Goal: Information Seeking & Learning: Learn about a topic

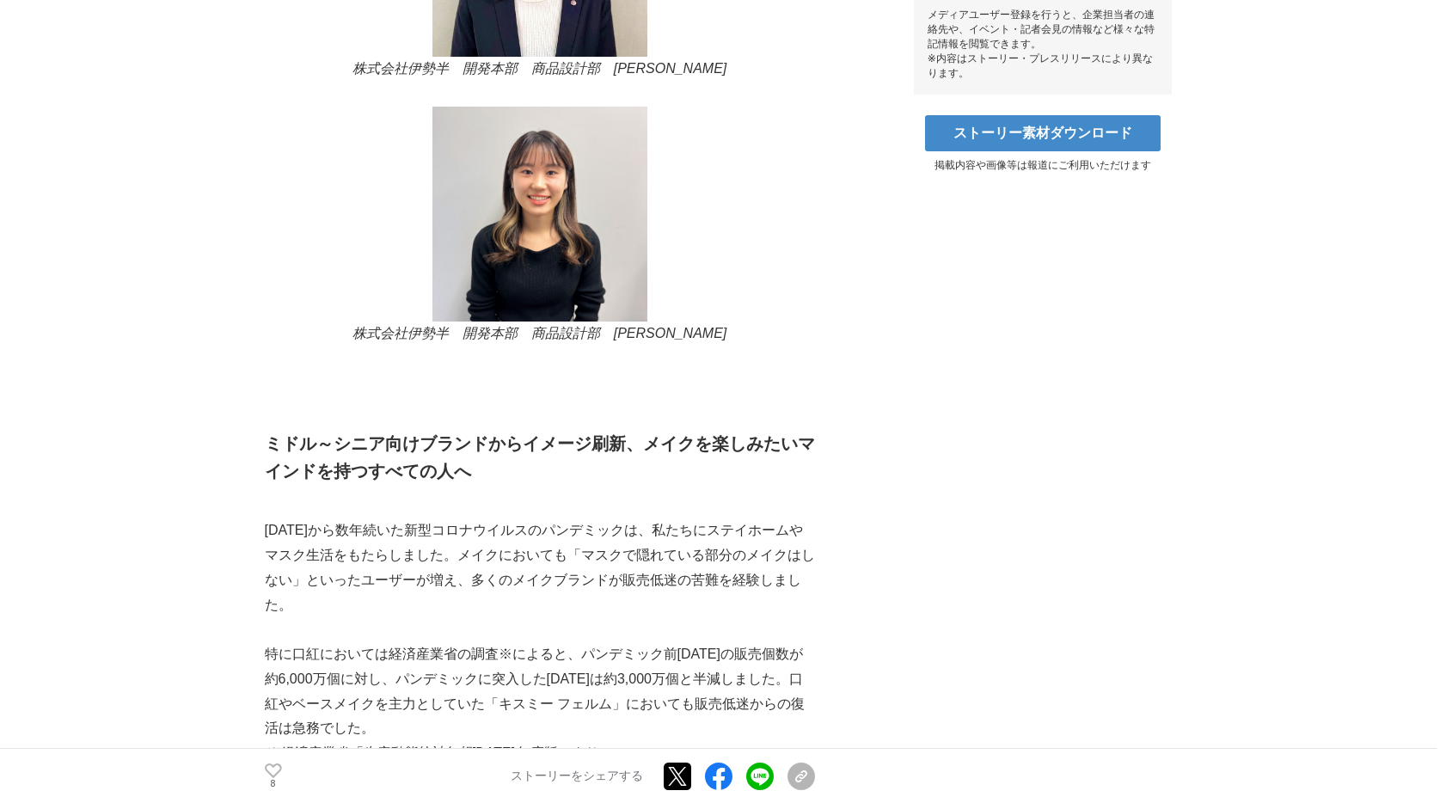
scroll to position [1050, 0]
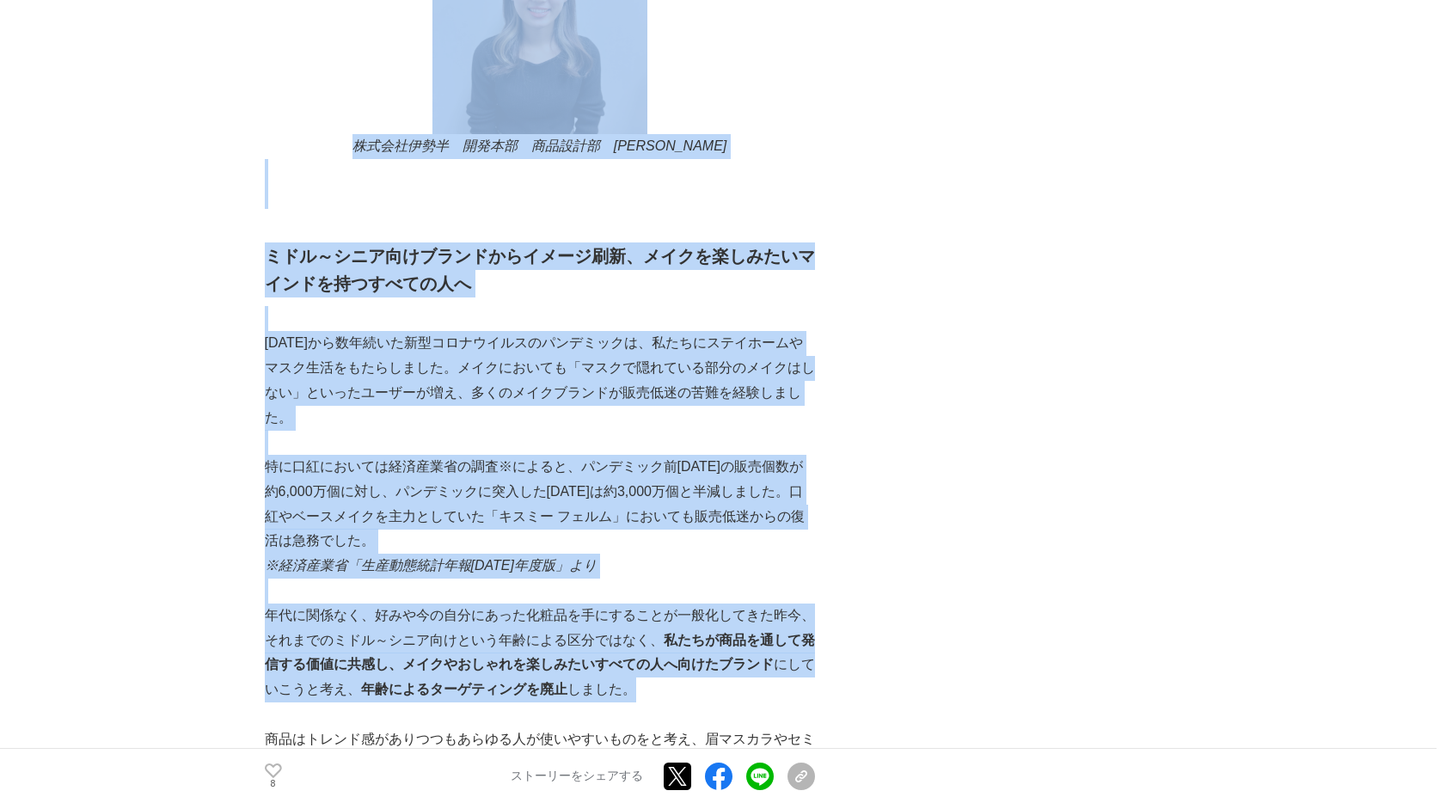
drag, startPoint x: 258, startPoint y: 298, endPoint x: 786, endPoint y: 343, distance: 529.9
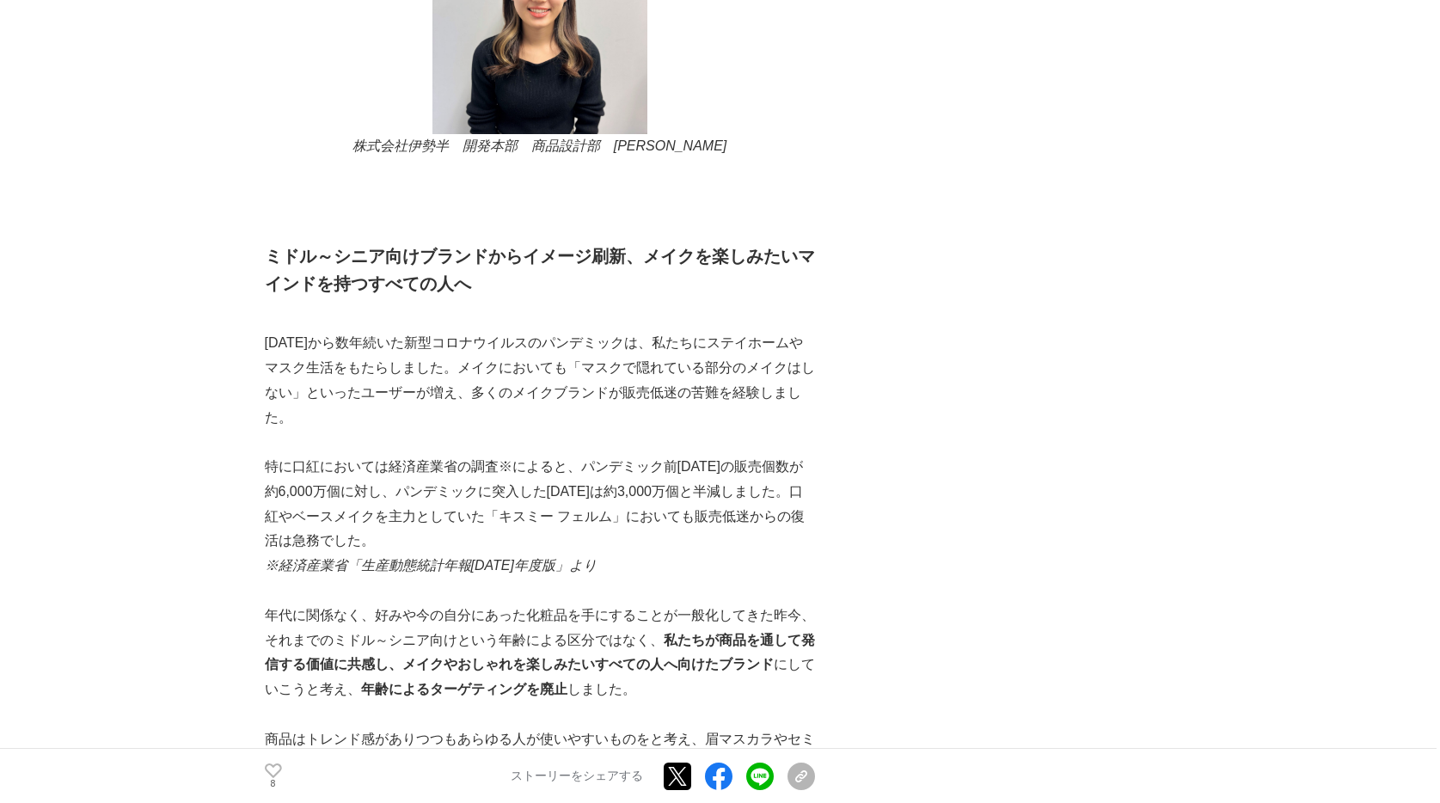
click at [623, 604] on p "年代に関係なく、好みや今の自分にあった化粧品を手にすることが一般化してきた昨今、それまでのミドル～シニア向けという年齢による区分ではなく、 私たちが商品を通し…" at bounding box center [540, 653] width 550 height 99
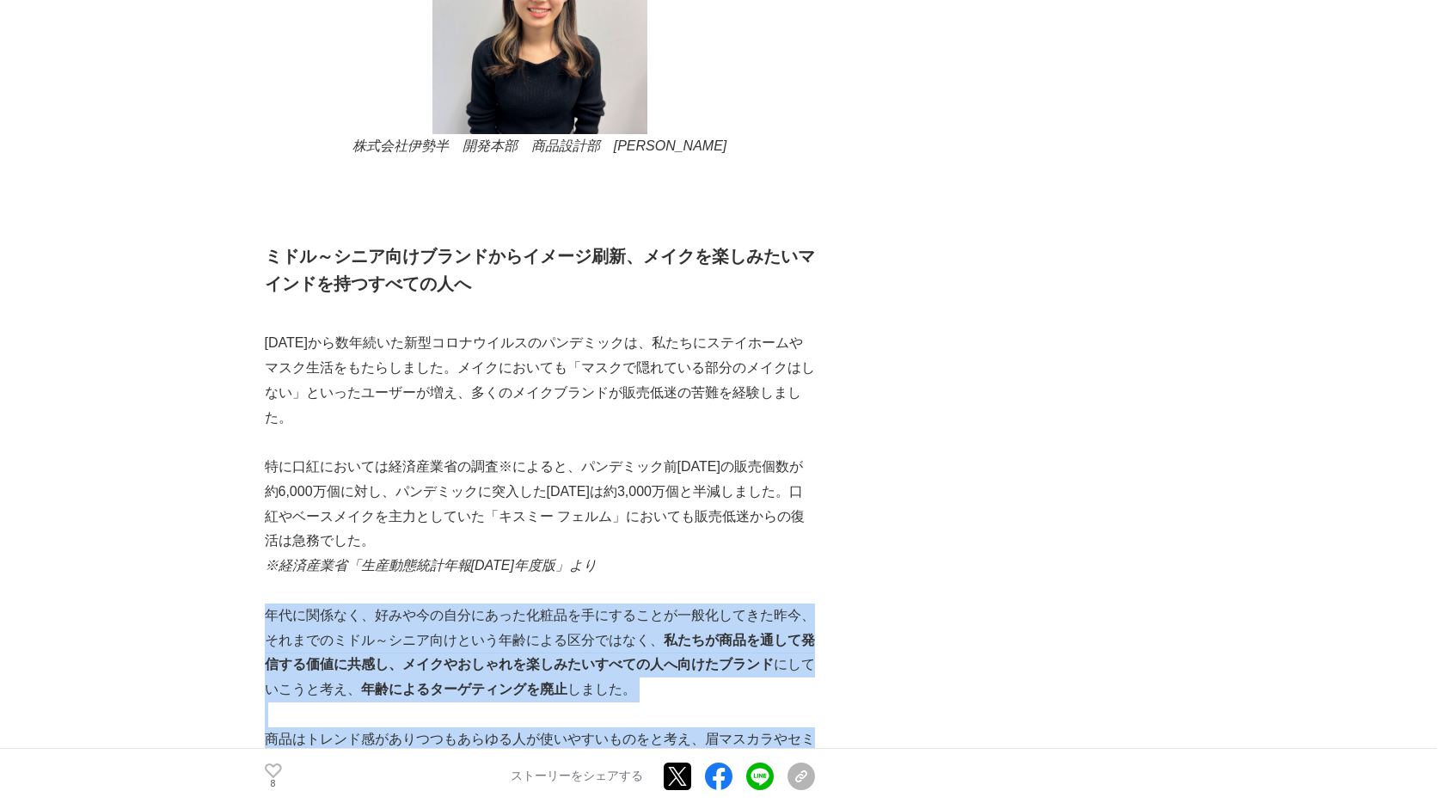
drag, startPoint x: 267, startPoint y: 304, endPoint x: 632, endPoint y: 420, distance: 382.4
copy div "年代に関係なく、好みや今の自分にあった化粧品を手にすることが一般化してきた昨今、それまでのミドル～シニア向けという年齢による区分ではなく、 私たちが商品を通し…"
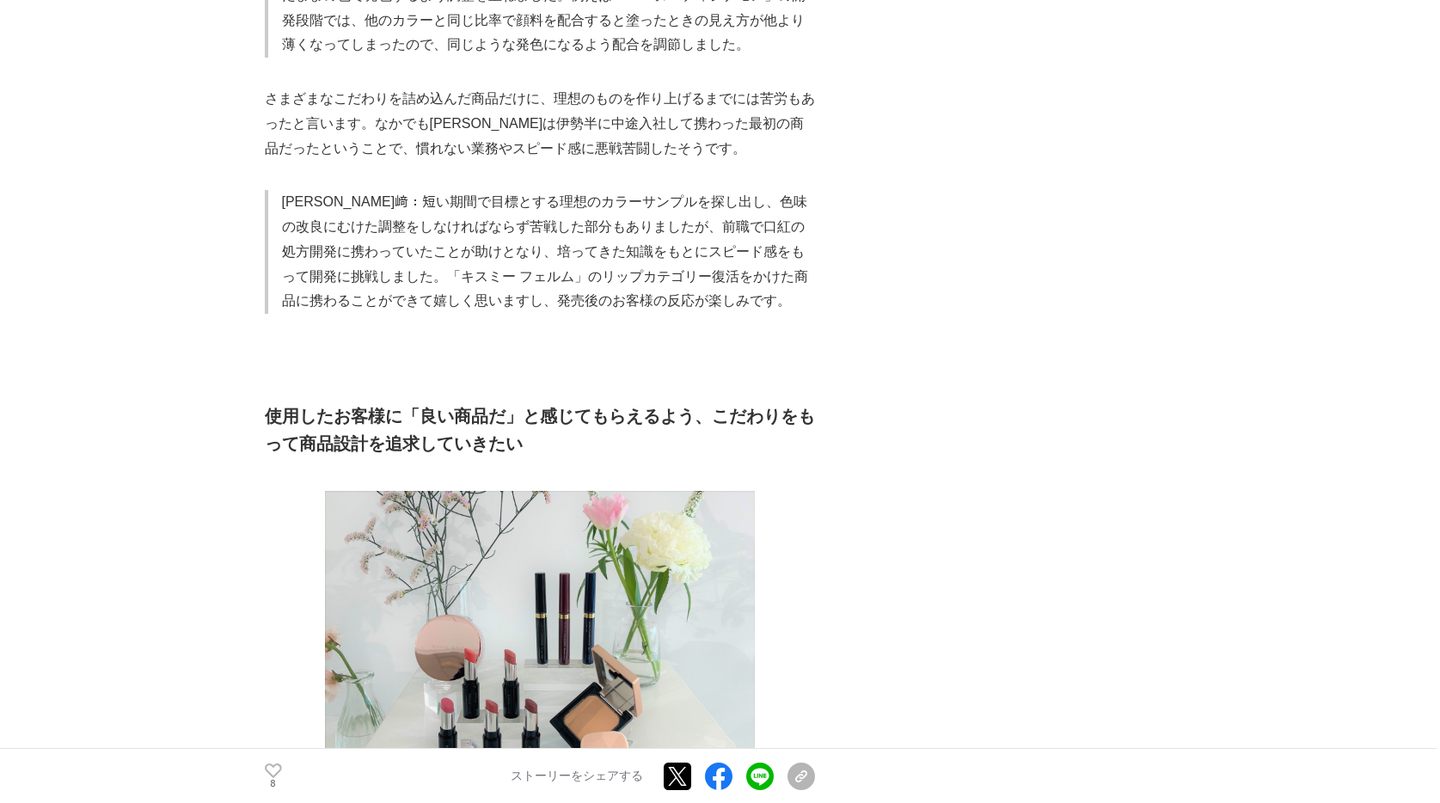
scroll to position [4576, 0]
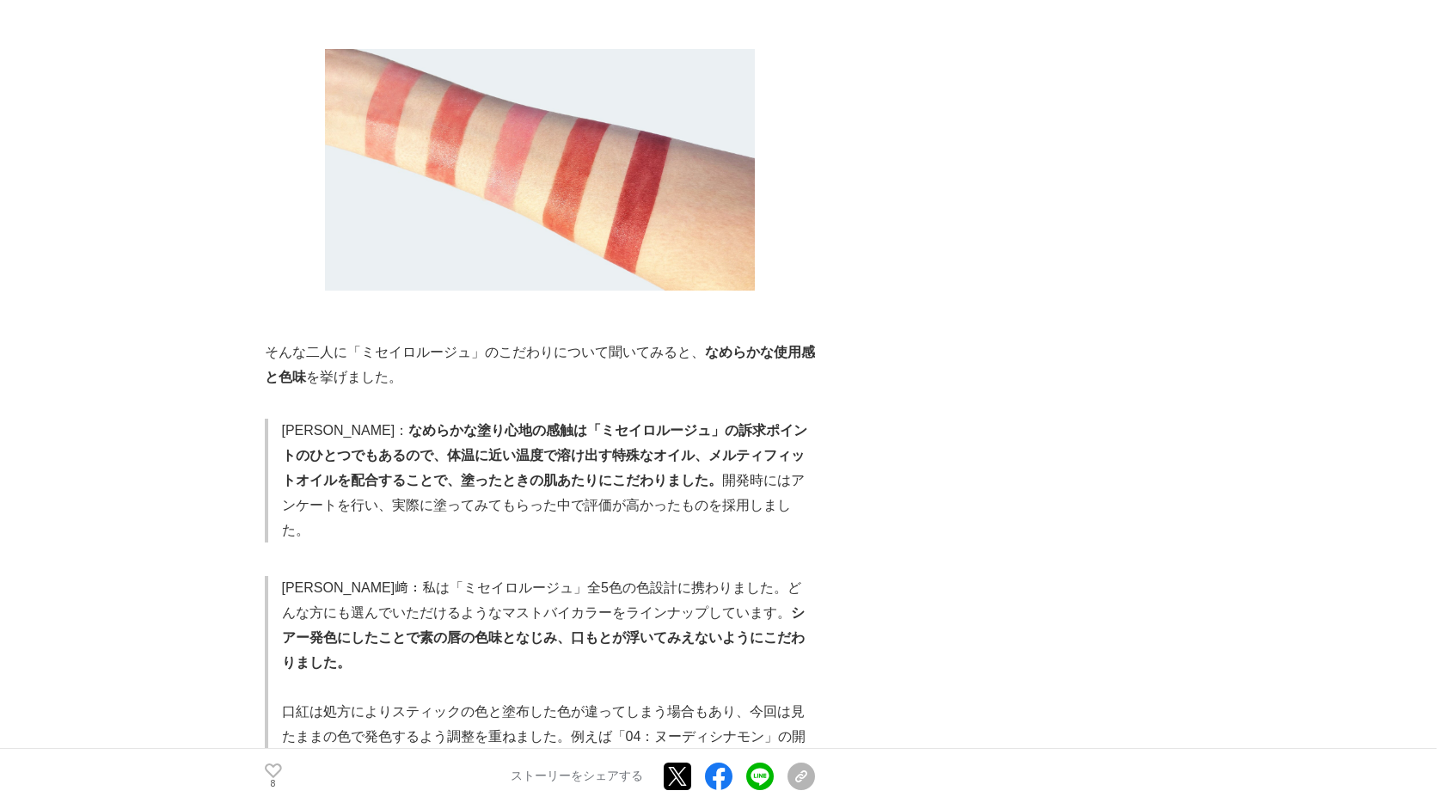
scroll to position [3740, 0]
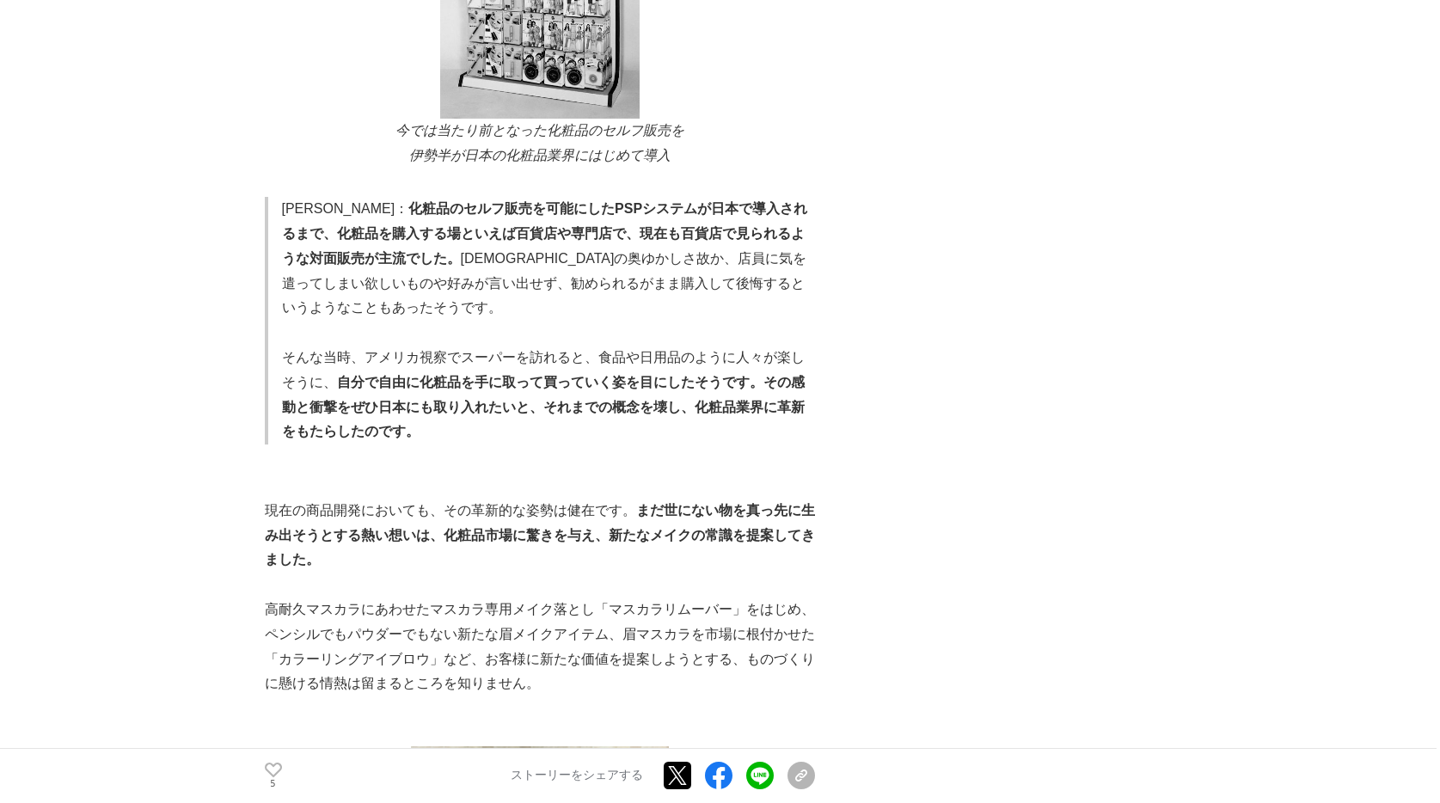
scroll to position [7779, 0]
